Goal: Information Seeking & Learning: Learn about a topic

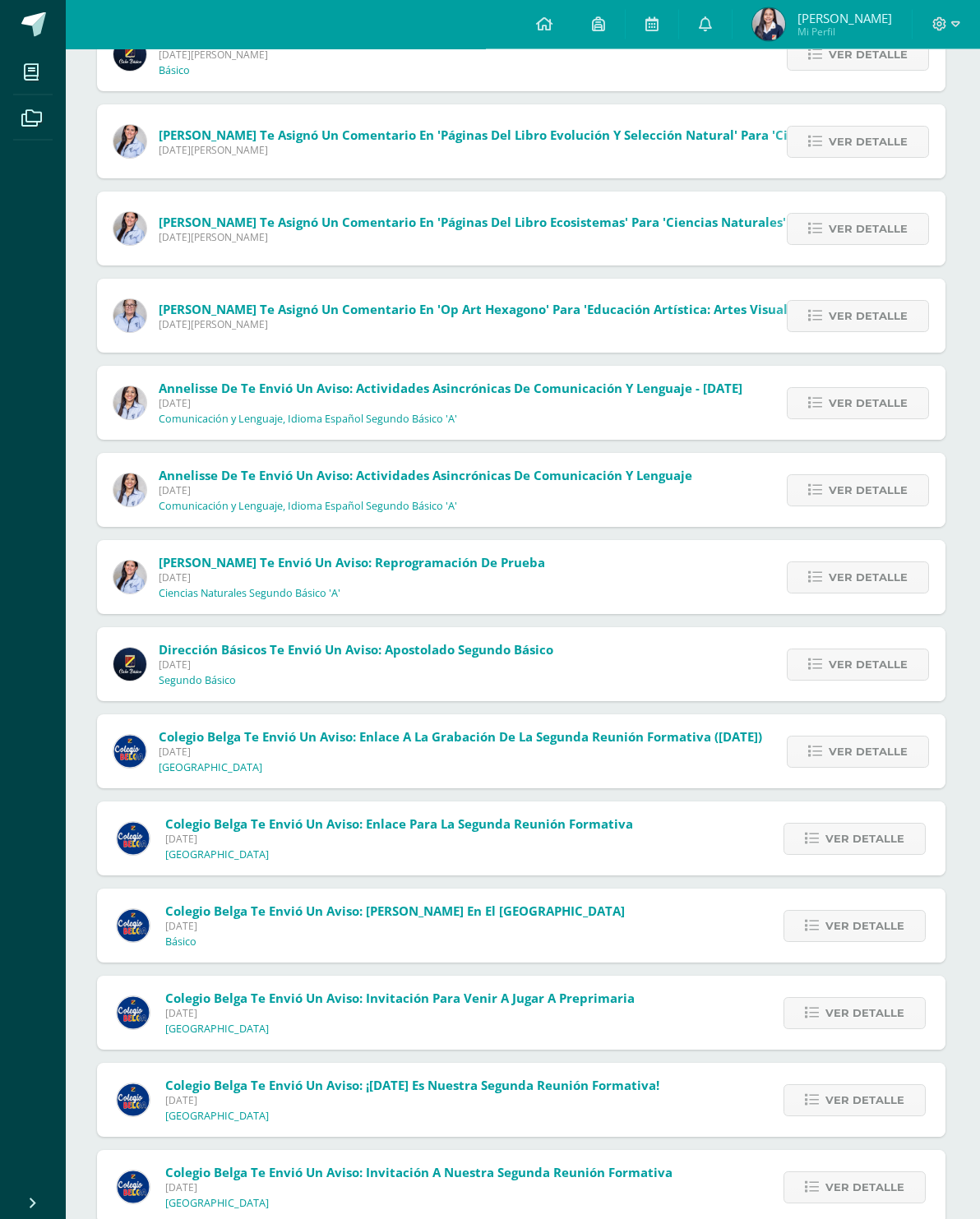
scroll to position [0, 2]
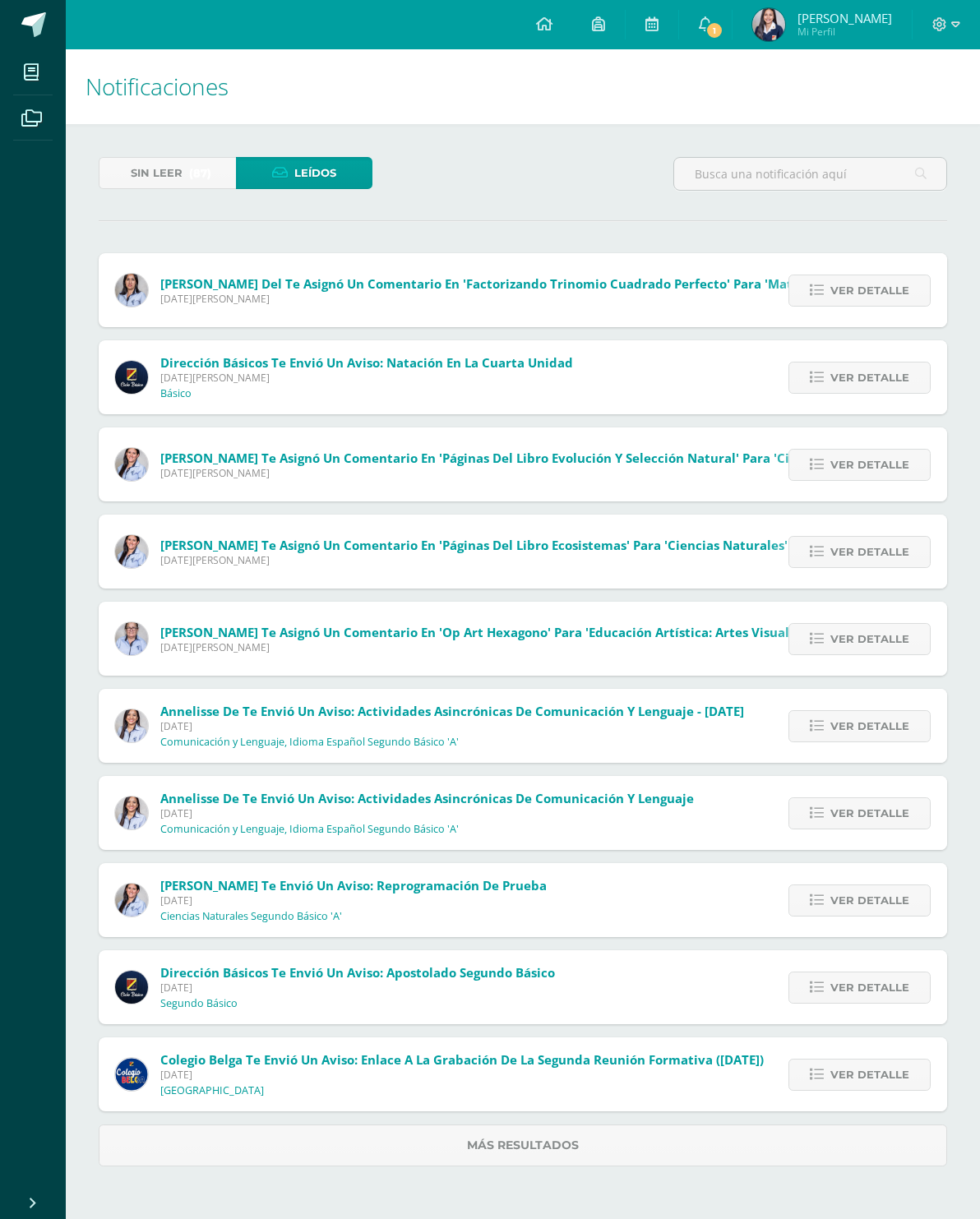
click at [716, 20] on link "1" at bounding box center [705, 24] width 53 height 49
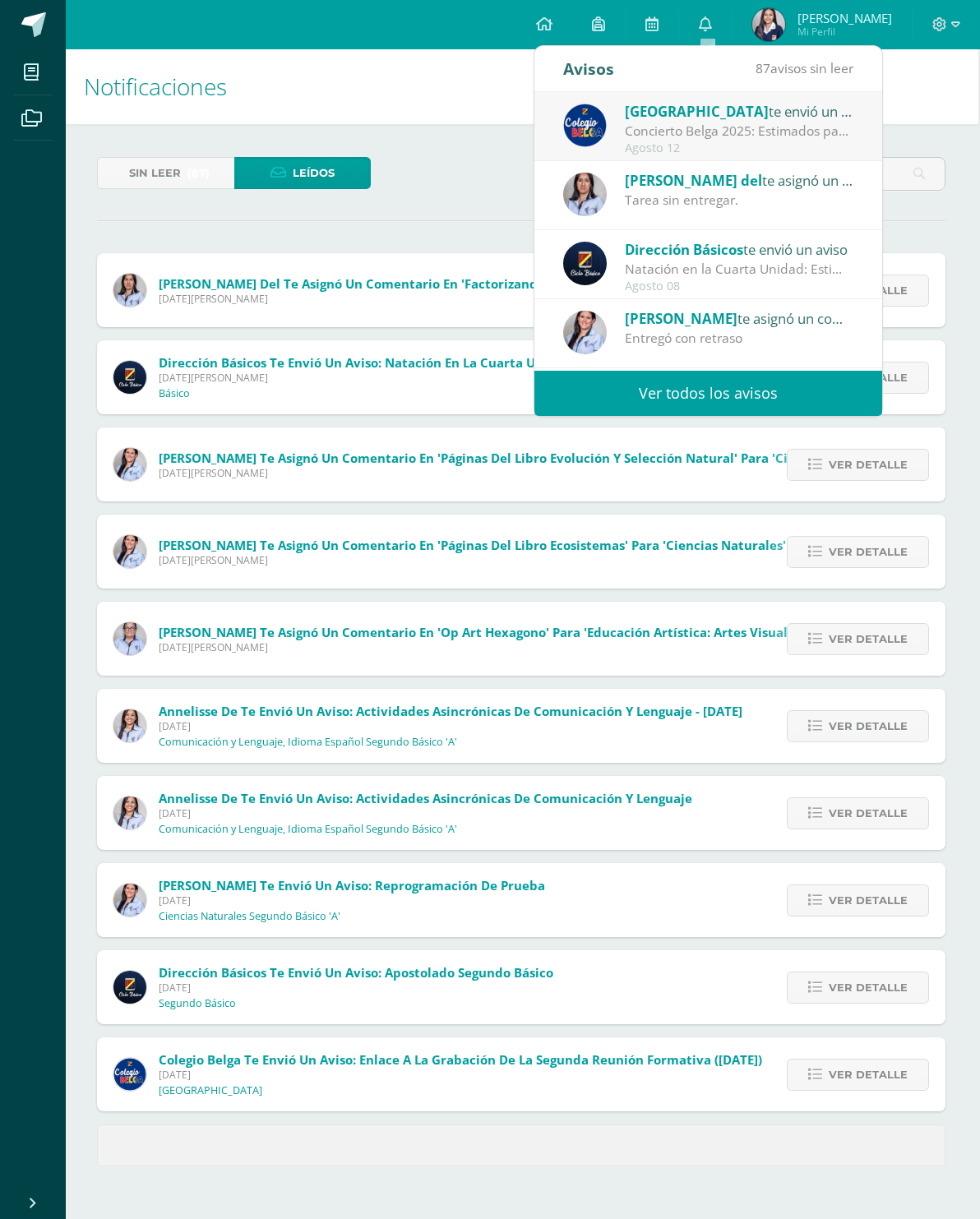
click at [701, 32] on link "0" at bounding box center [705, 24] width 53 height 49
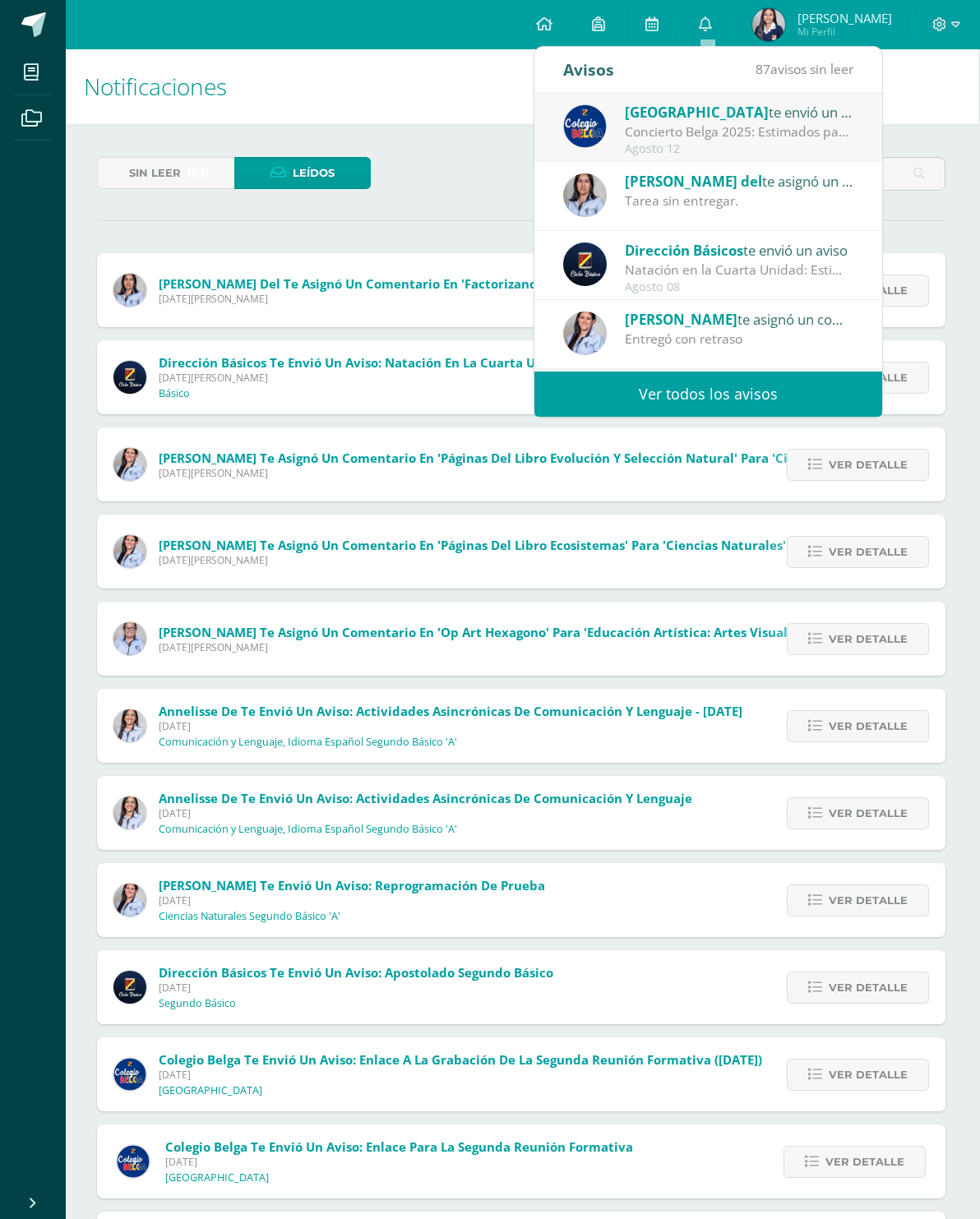
click at [713, 128] on div "Concierto Belga 2025: Estimados padres y madres de familia: Les saludamos cordi…" at bounding box center [739, 132] width 229 height 19
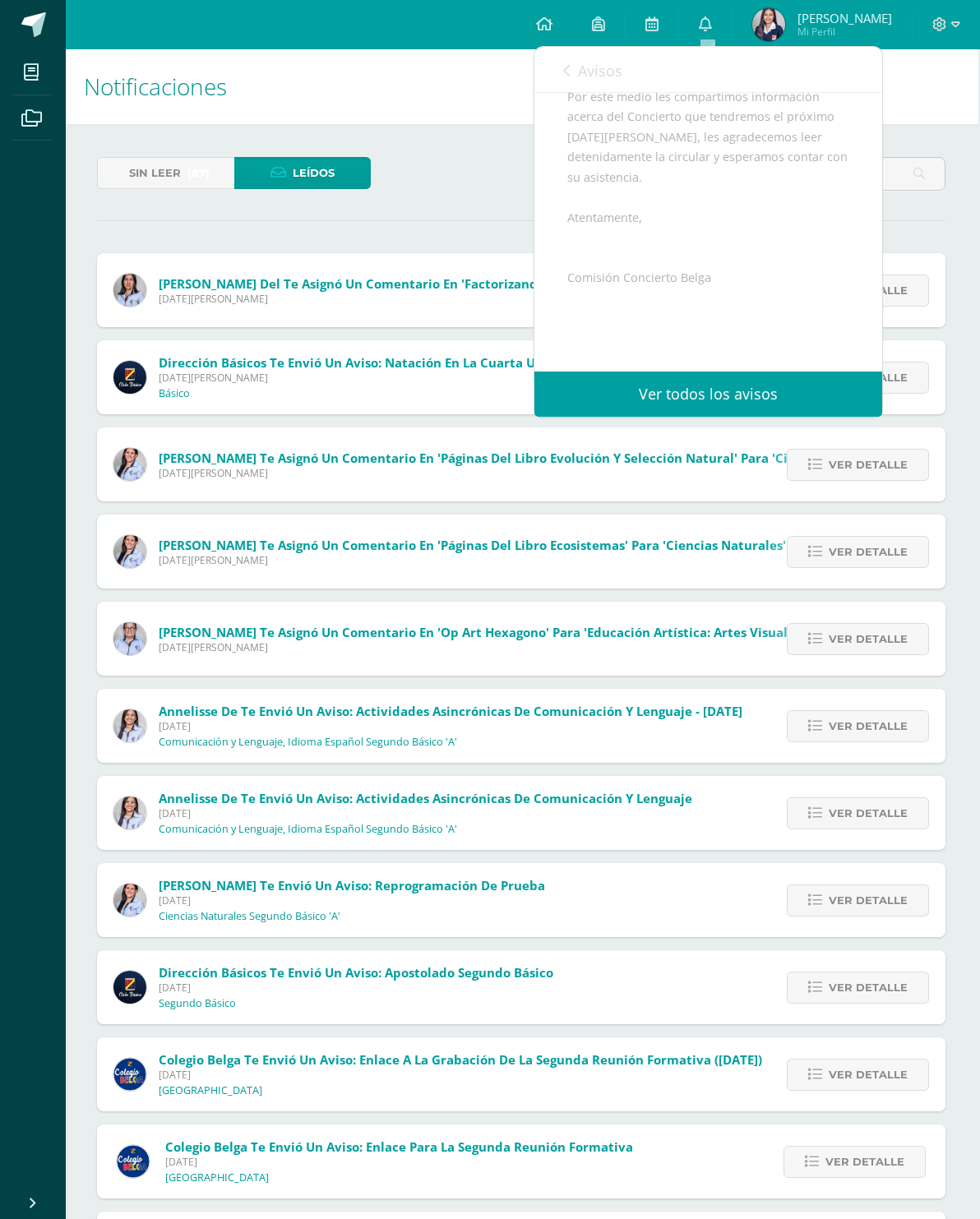
scroll to position [373, 0]
click at [690, 333] on span "Archivo Adjunto" at bounding box center [665, 319] width 113 height 30
click at [642, 9] on link at bounding box center [651, 24] width 53 height 49
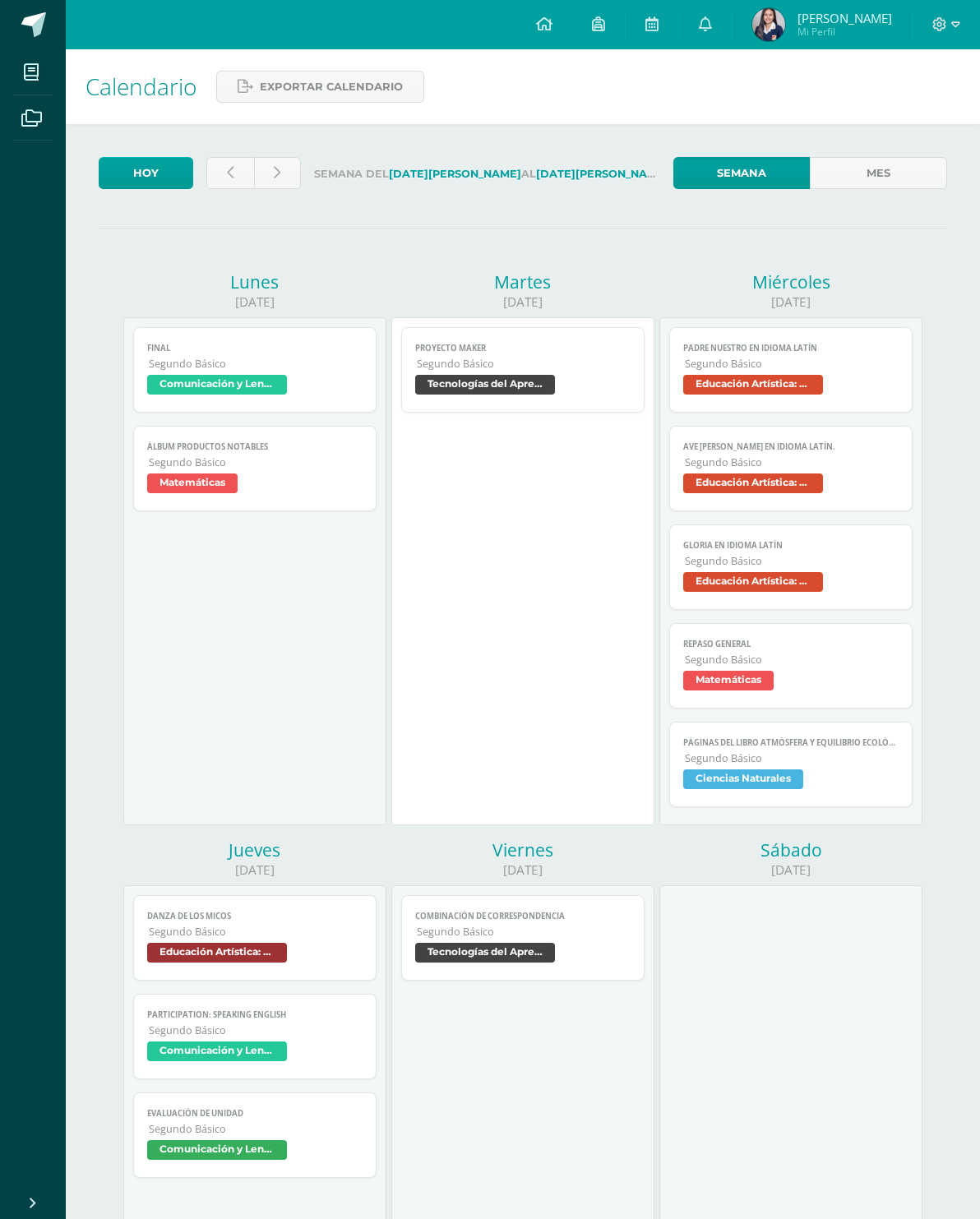
click at [548, 370] on span "Segundo Básico" at bounding box center [523, 364] width 213 height 14
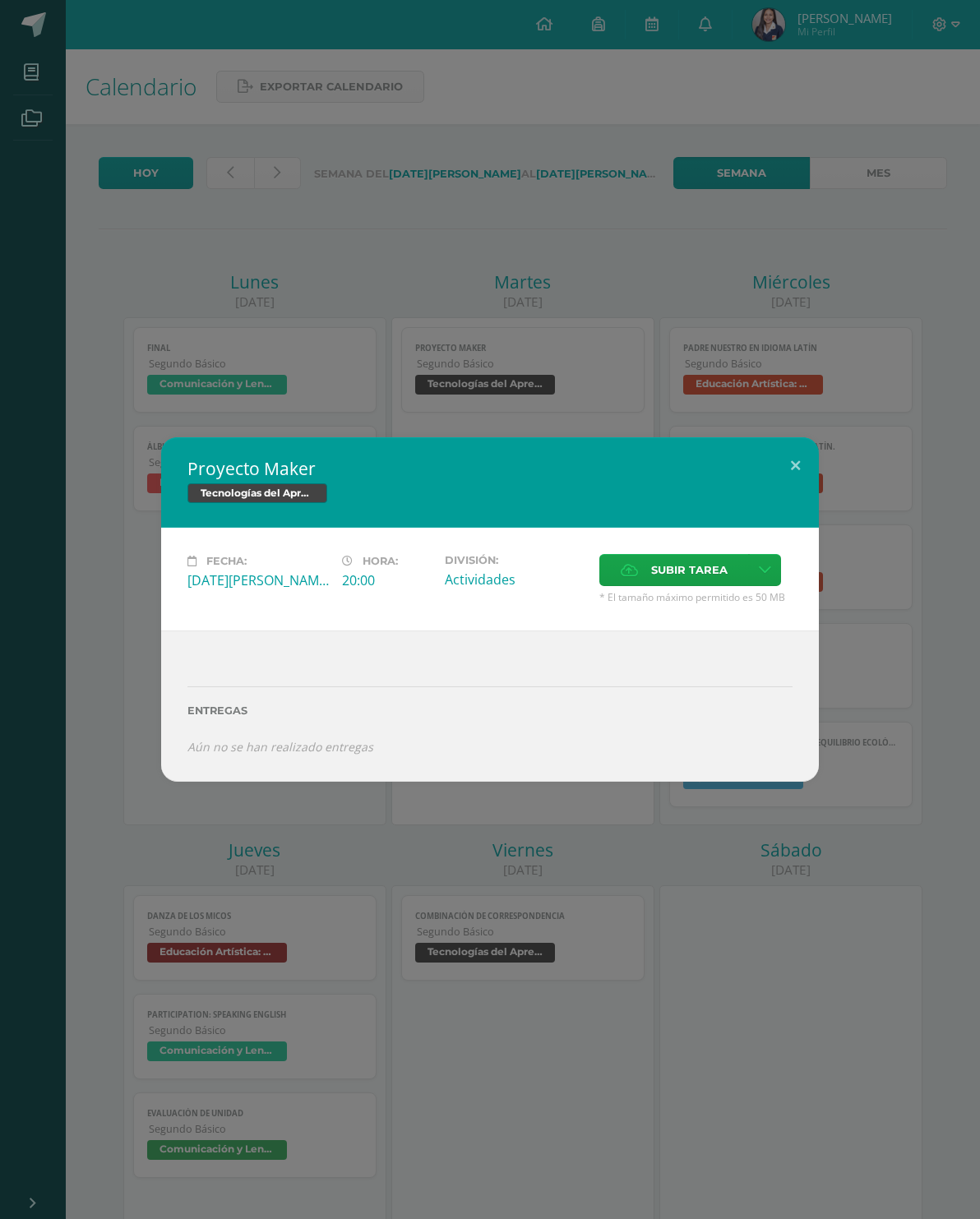
click at [789, 458] on button at bounding box center [795, 464] width 47 height 56
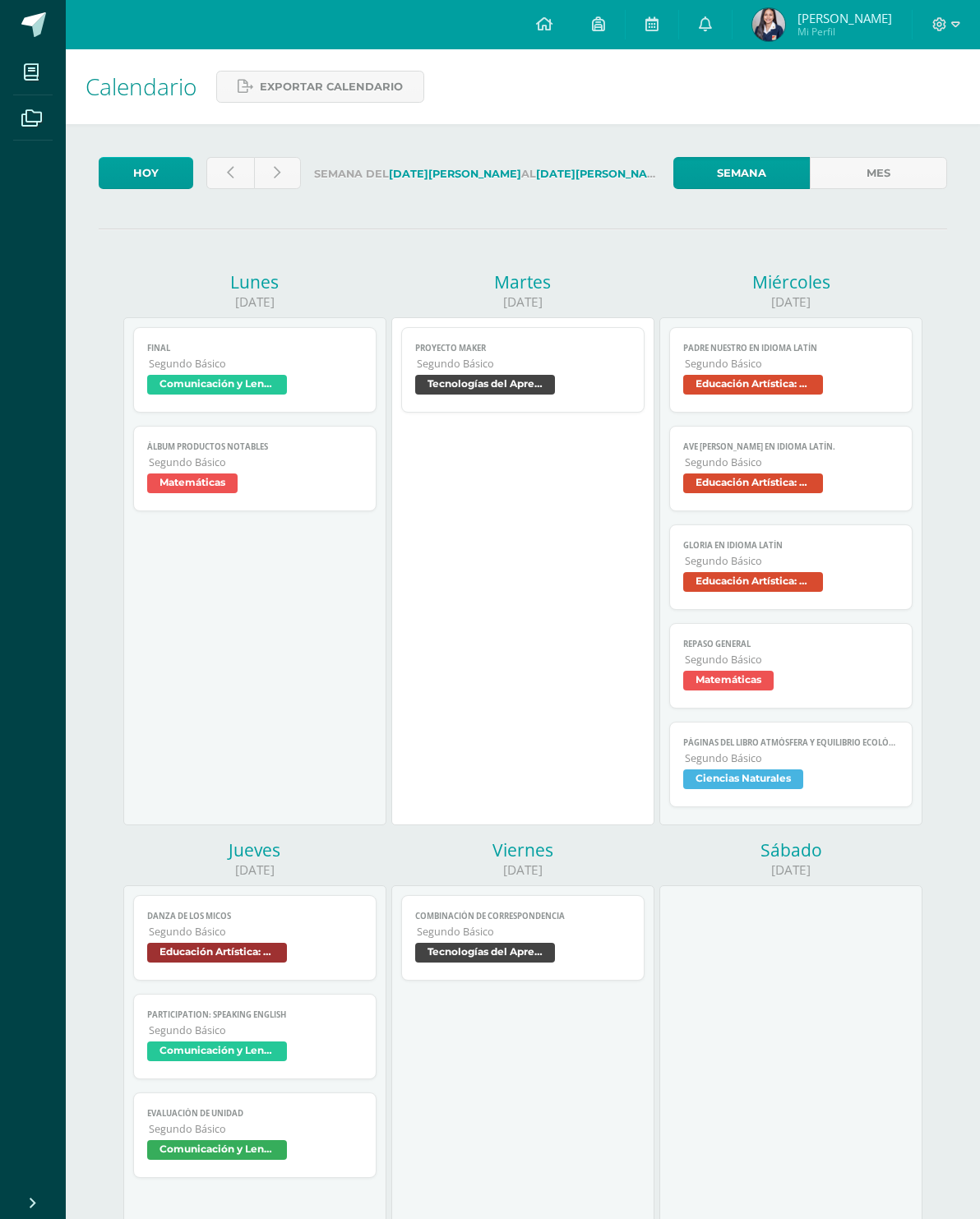
click at [546, 955] on span "Tecnologías del Aprendizaje y la Comunicación" at bounding box center [485, 952] width 140 height 20
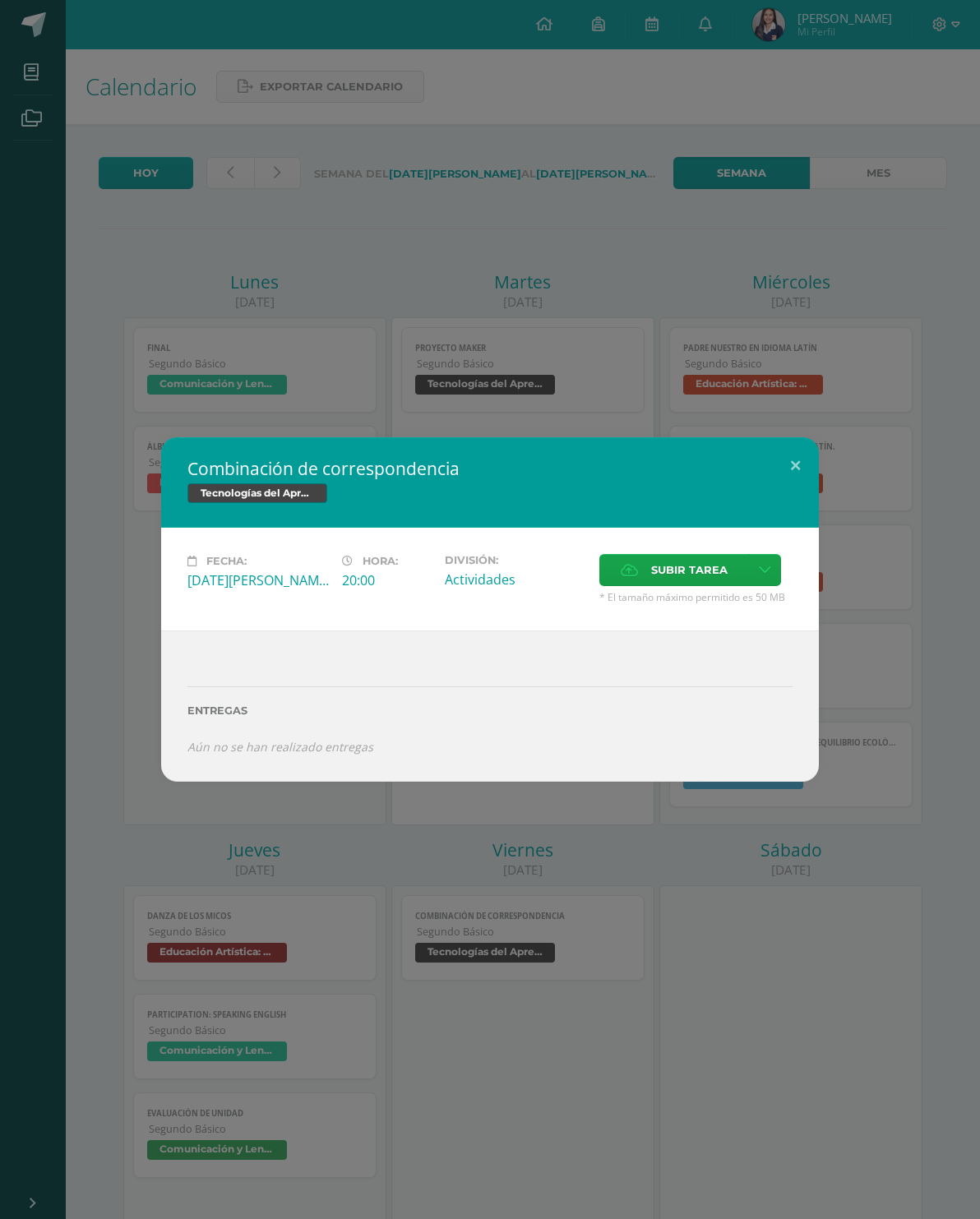
click at [789, 472] on button at bounding box center [795, 464] width 47 height 56
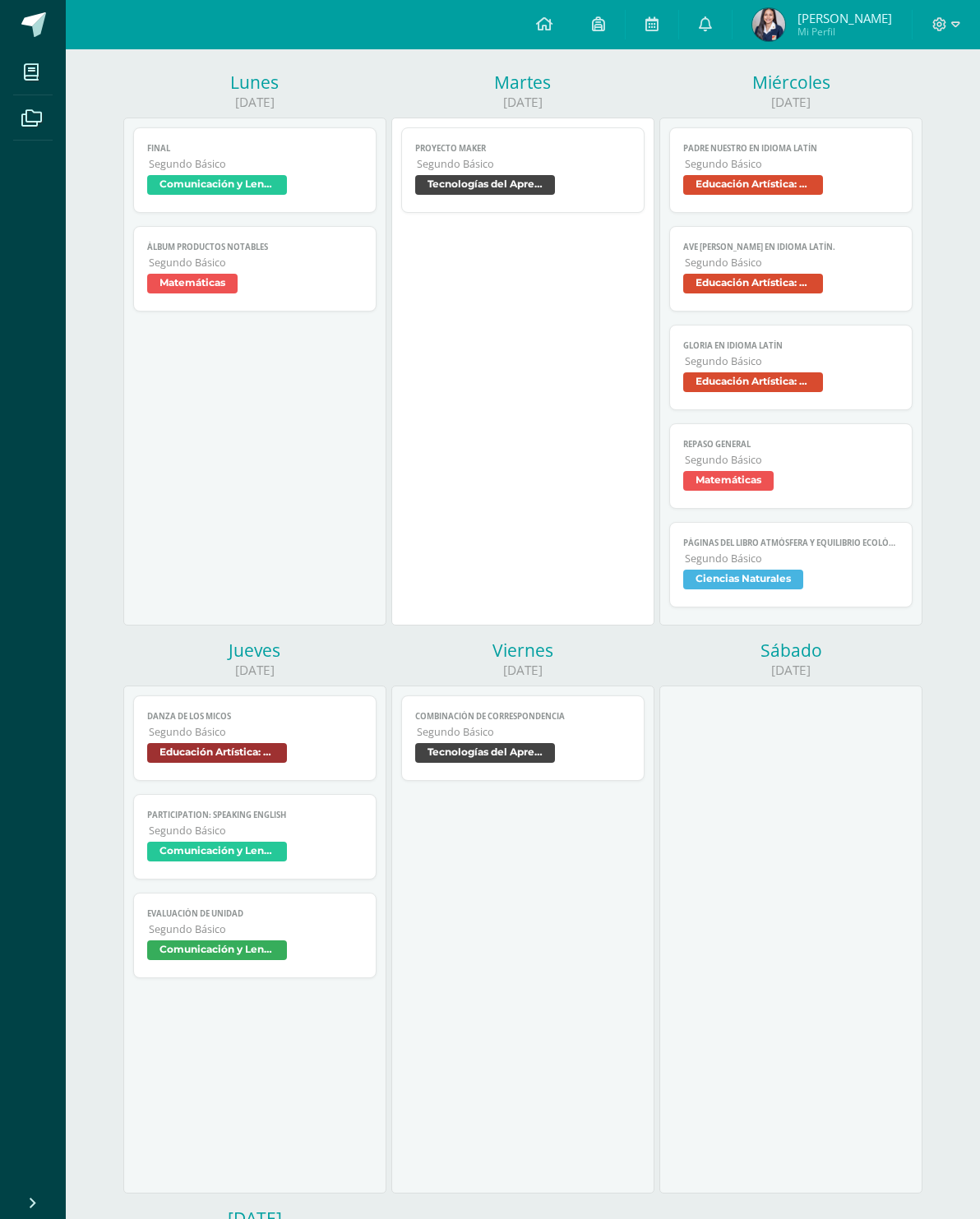
scroll to position [202, 0]
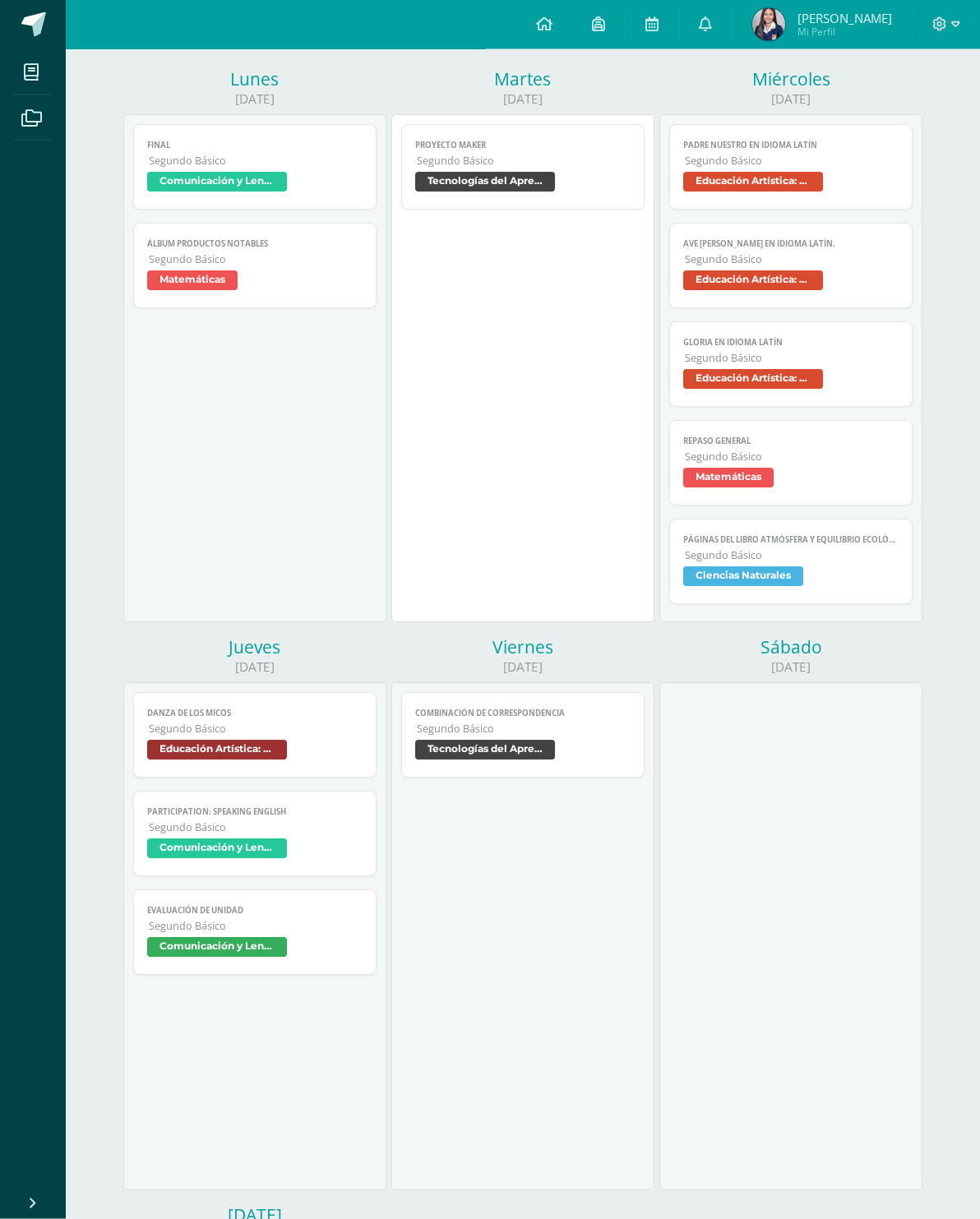
click at [787, 584] on span "Ciencias Naturales" at bounding box center [743, 577] width 120 height 20
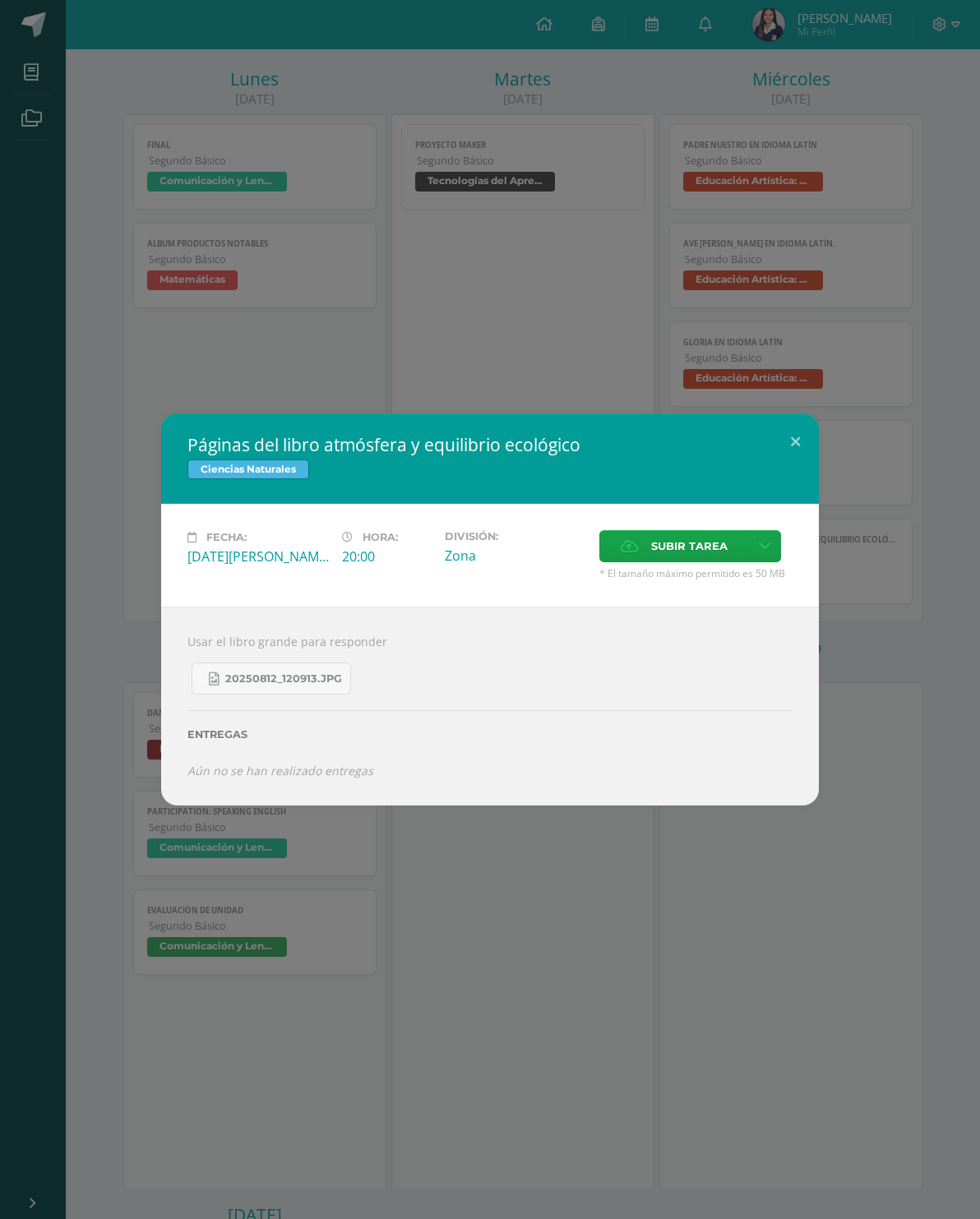
click at [237, 695] on link "20250812_120913.jpg" at bounding box center [271, 678] width 159 height 32
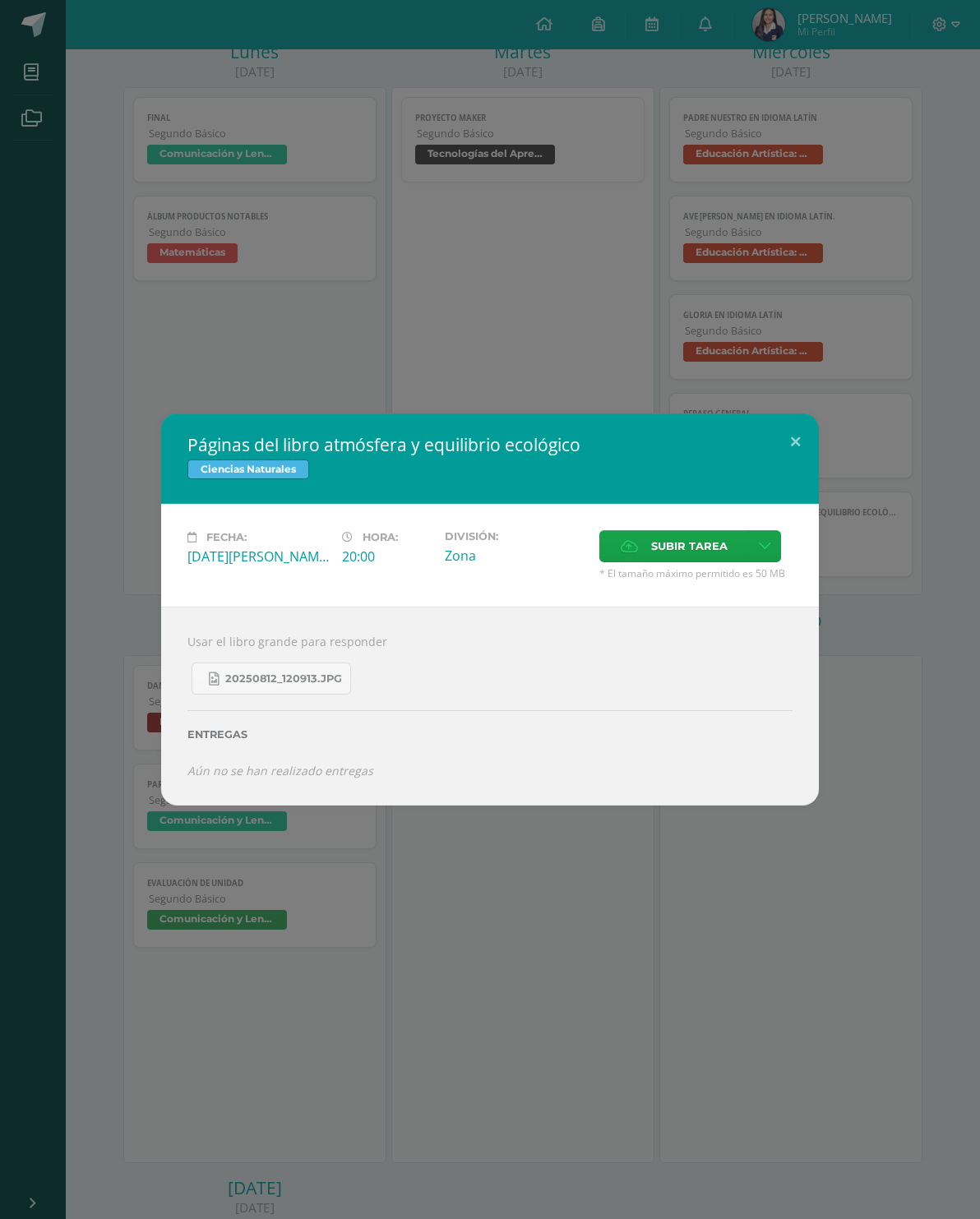
click at [236, 670] on link "20250812_120913.jpg" at bounding box center [271, 678] width 159 height 32
click at [805, 440] on button at bounding box center [795, 441] width 47 height 56
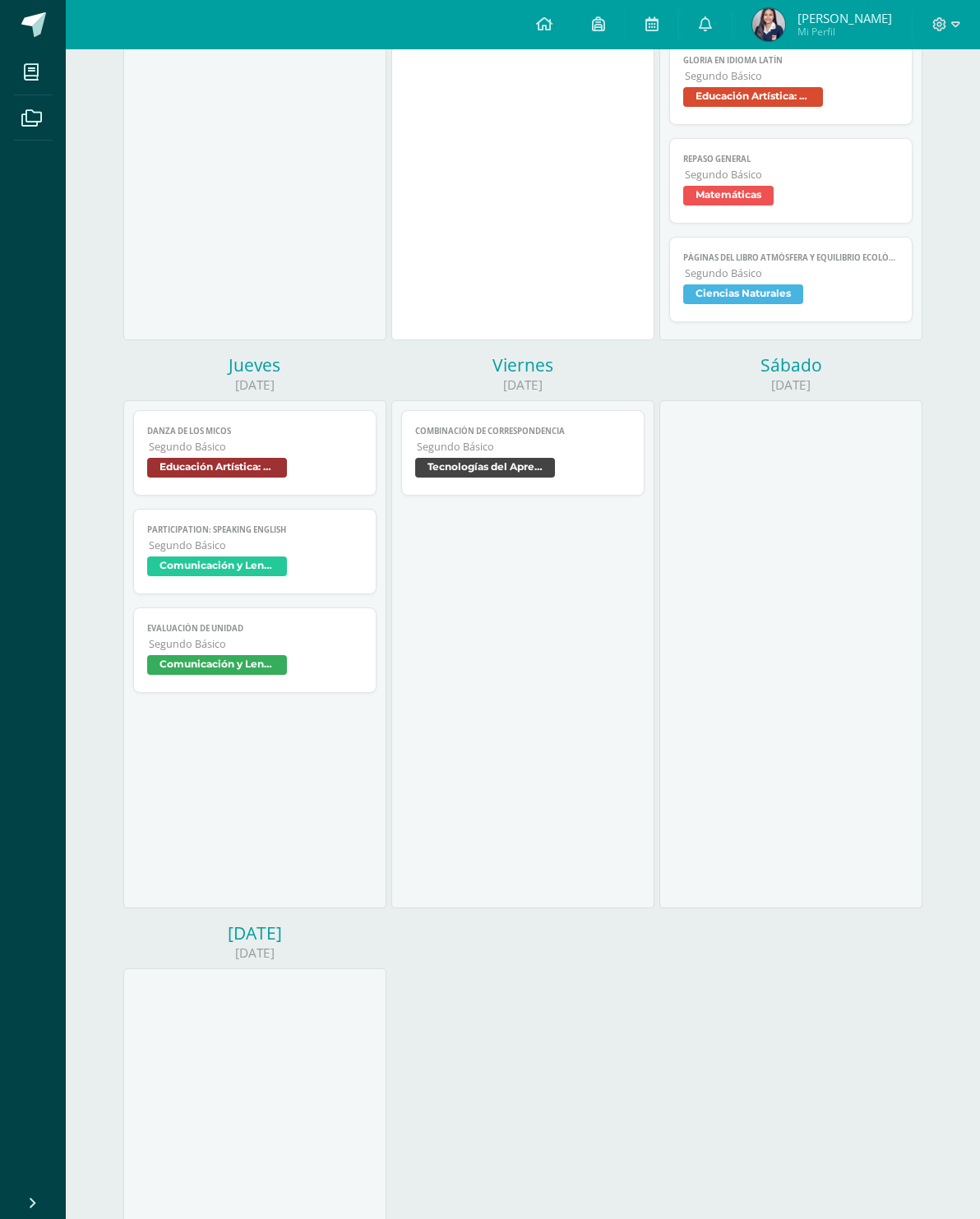
scroll to position [487, 0]
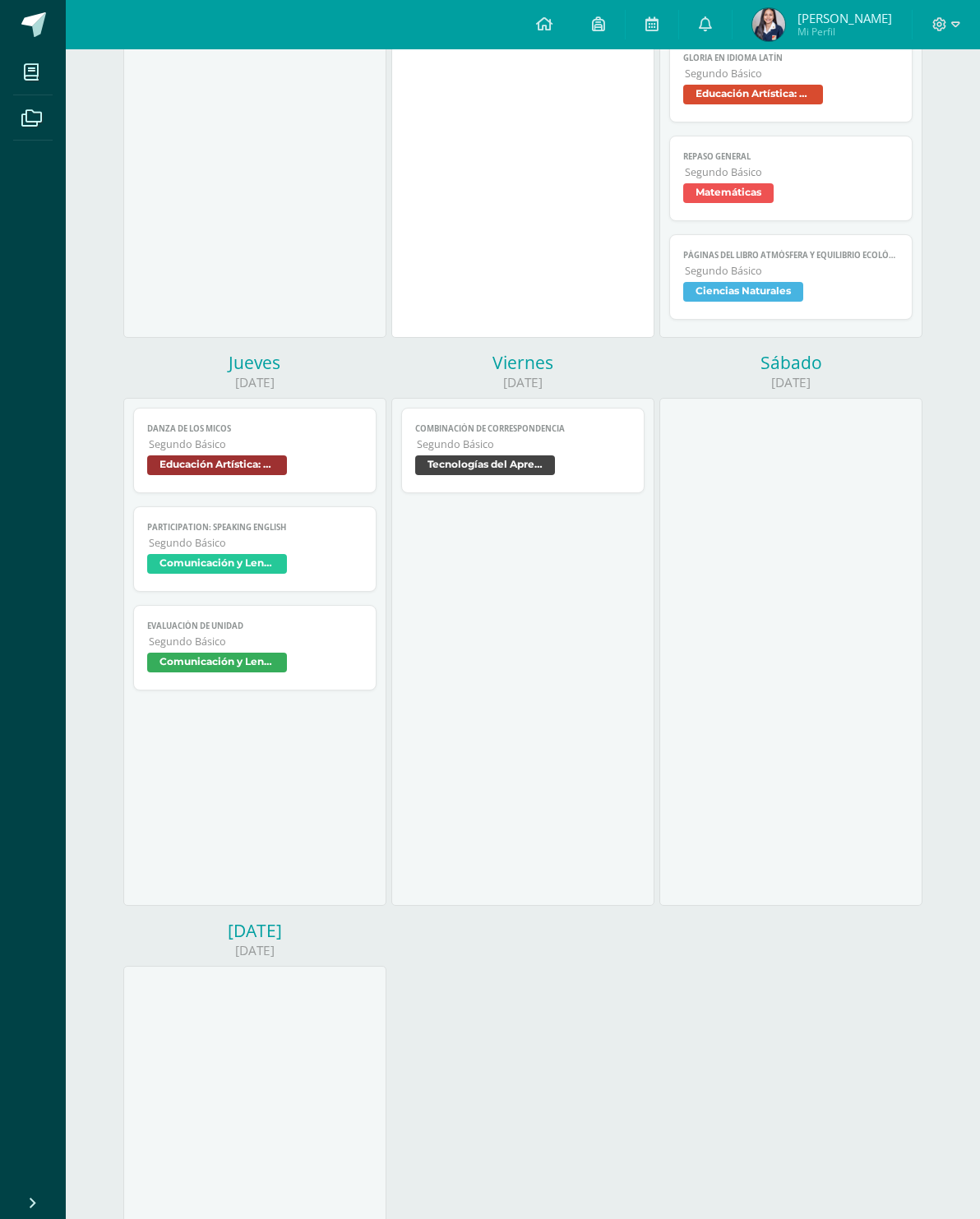
click at [166, 475] on span "Educación Artística: Educación Musical" at bounding box center [217, 465] width 140 height 20
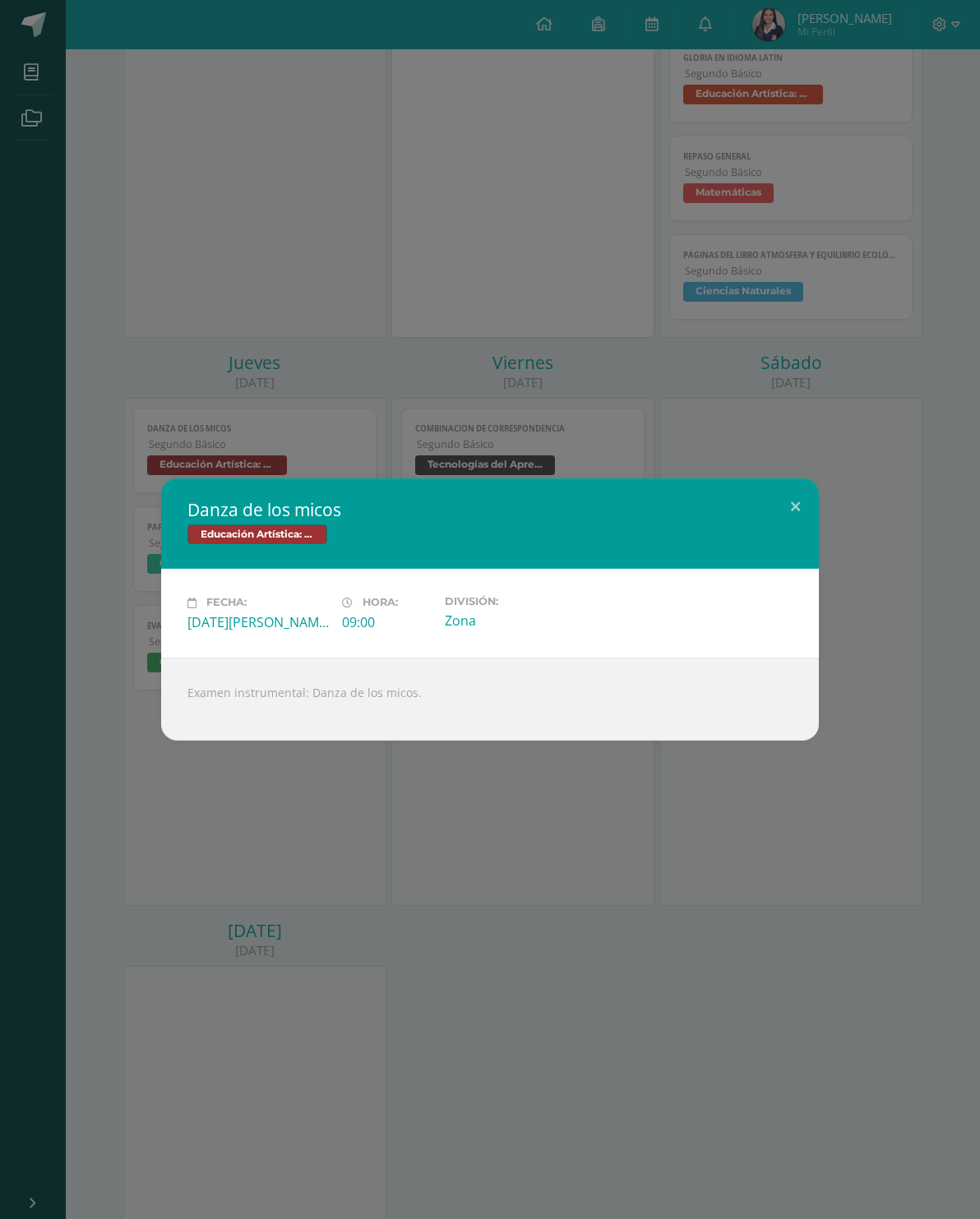
click at [797, 531] on button at bounding box center [795, 506] width 47 height 56
